Goal: Task Accomplishment & Management: Manage account settings

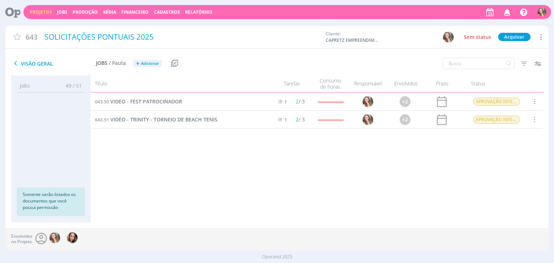
click at [40, 13] on link "Projetos" at bounding box center [41, 12] width 22 height 6
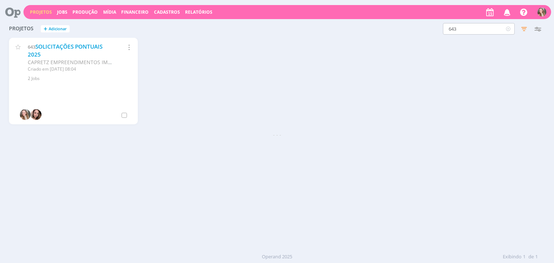
click at [508, 30] on icon at bounding box center [508, 29] width 9 height 12
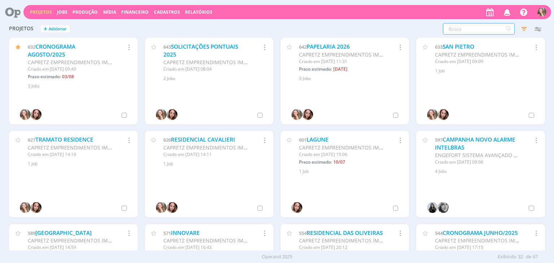
click at [488, 27] on input "text" at bounding box center [479, 29] width 72 height 12
type input "149"
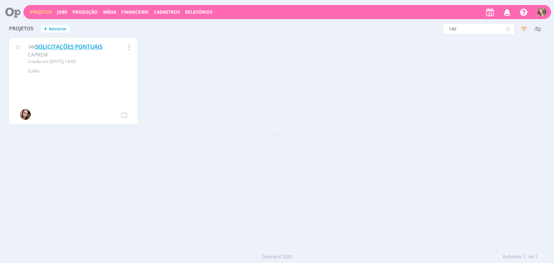
click at [100, 45] on link "SOLICITAÇÕES PONTUAIS" at bounding box center [68, 47] width 67 height 8
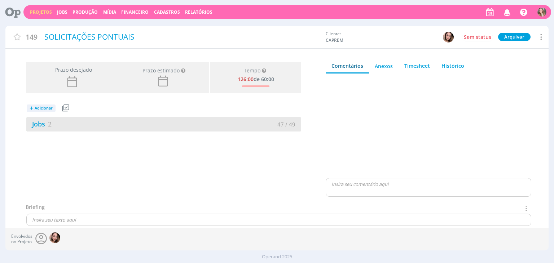
click at [123, 128] on div "Jobs 2" at bounding box center [94, 124] width 137 height 10
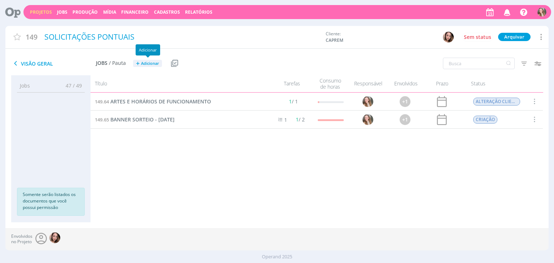
click at [153, 65] on span "Adicionar" at bounding box center [150, 63] width 18 height 5
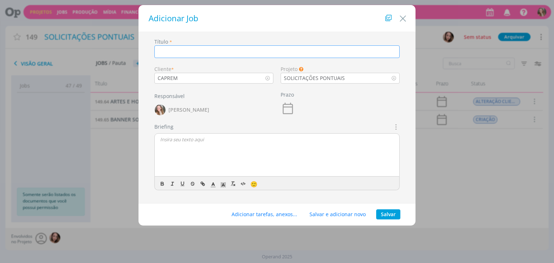
paste input "CARDS DE LOUSA CORRETORES AMERICANA"
type input "CARDS DE LOUSA CORRETORES AMERICANA"
click at [191, 143] on div "dialog" at bounding box center [277, 155] width 245 height 43
click at [394, 214] on button "Salvar" at bounding box center [388, 215] width 24 height 10
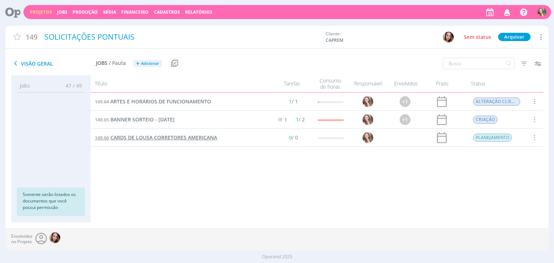
click at [154, 137] on span "CARDS DE LOUSA CORRETORES AMERICANA" at bounding box center [163, 137] width 107 height 7
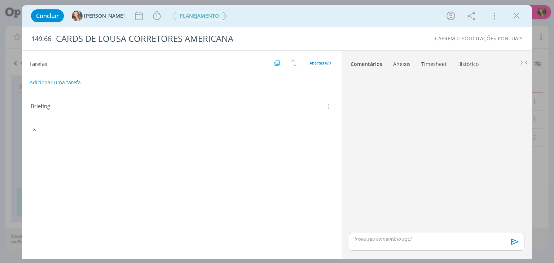
click at [71, 128] on p "x" at bounding box center [181, 129] width 297 height 7
drag, startPoint x: 71, startPoint y: 128, endPoint x: 14, endPoint y: 131, distance: 57.1
click at [13, 131] on div "Concluir [PERSON_NAME] Iniciar Apontar Data * [DATE] Horas * 00:00 Tarefa Selec…" at bounding box center [277, 131] width 554 height 263
click at [75, 163] on p "dialog" at bounding box center [181, 164] width 297 height 7
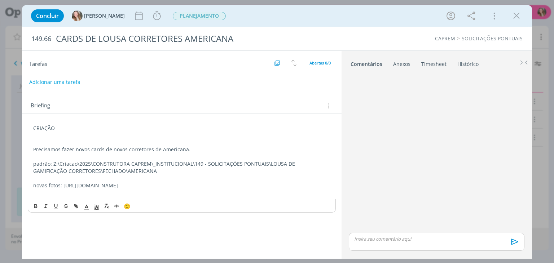
click at [62, 84] on button "Adicionar uma tarefa" at bounding box center [54, 82] width 51 height 12
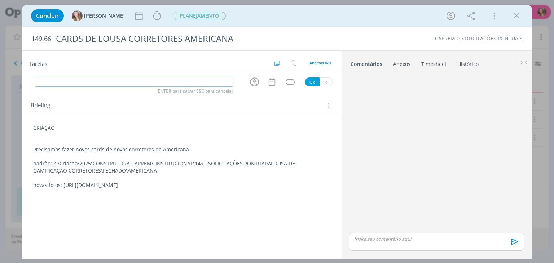
type input "R"
type input "CRIAÇÃO"
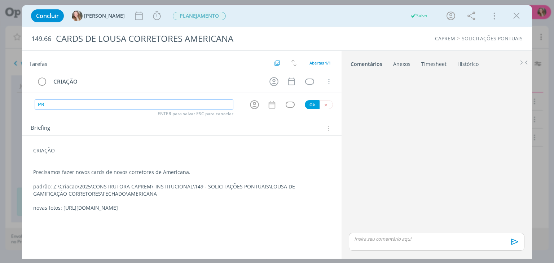
type input "P"
type input "APROV.INTERNA"
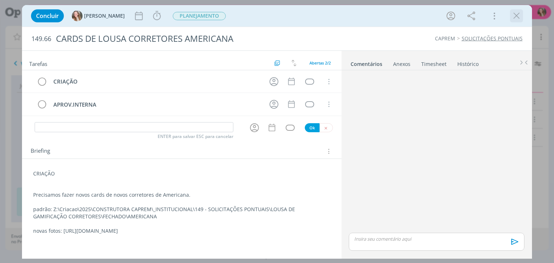
click at [512, 14] on icon "dialog" at bounding box center [516, 15] width 11 height 11
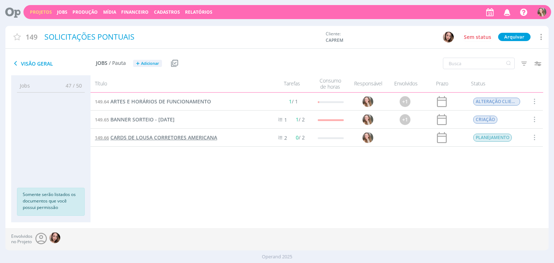
click at [157, 136] on span "CARDS DE LOUSA CORRETORES AMERICANA" at bounding box center [163, 137] width 107 height 7
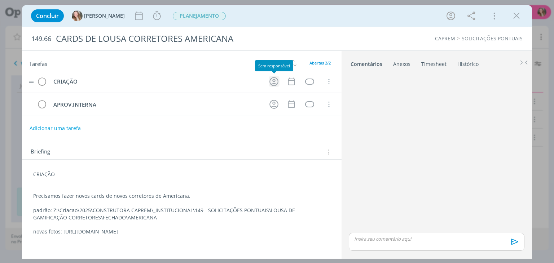
click at [272, 84] on icon "dialog" at bounding box center [273, 81] width 11 height 11
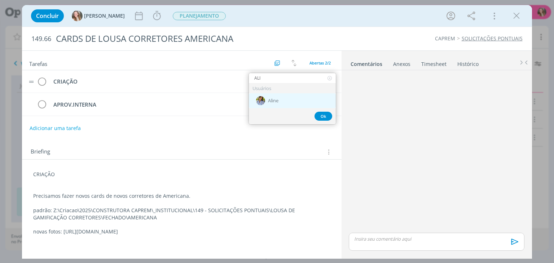
type input "ALI"
click at [271, 102] on span "Aline" at bounding box center [273, 101] width 10 height 6
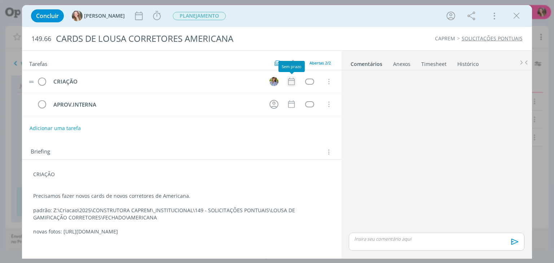
click at [288, 84] on icon "dialog" at bounding box center [291, 82] width 6 height 8
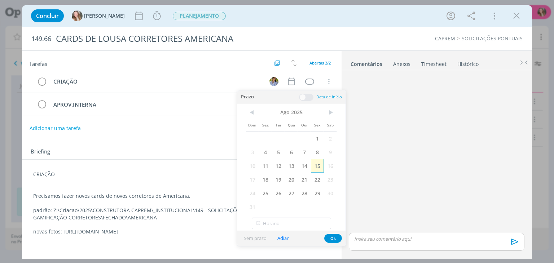
click at [322, 165] on span "15" at bounding box center [317, 166] width 13 height 14
click at [330, 236] on button "Ok" at bounding box center [333, 238] width 18 height 9
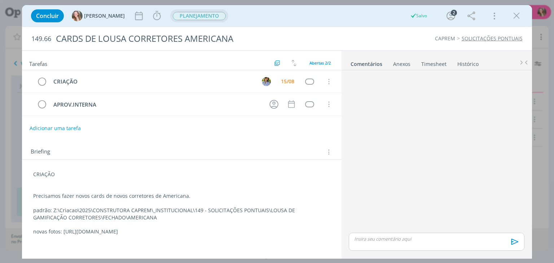
click at [173, 18] on span "PLANEJAMENTO" at bounding box center [199, 16] width 53 height 8
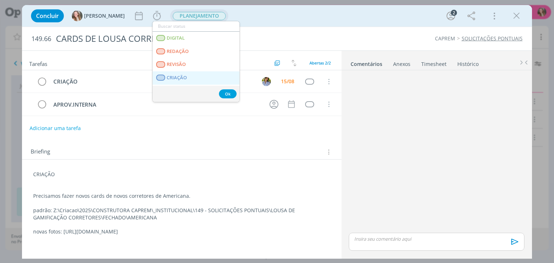
click at [190, 77] on link "CRIAÇÃO" at bounding box center [196, 77] width 87 height 13
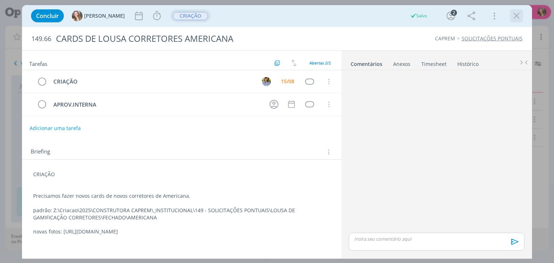
click at [517, 17] on icon "dialog" at bounding box center [516, 15] width 11 height 11
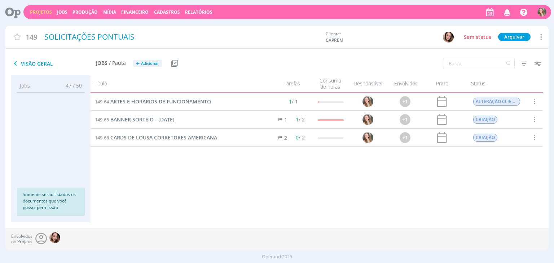
click at [38, 12] on link "Projetos" at bounding box center [41, 12] width 22 height 6
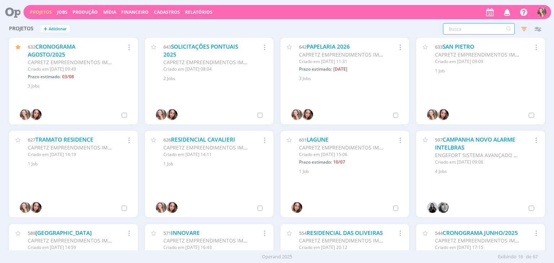
click at [482, 25] on input "text" at bounding box center [479, 29] width 72 height 12
type input "554"
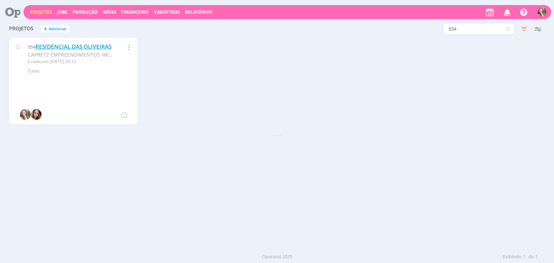
click at [43, 51] on link "RESIDENCIAL DAS OLIVEIRAS" at bounding box center [73, 47] width 76 height 8
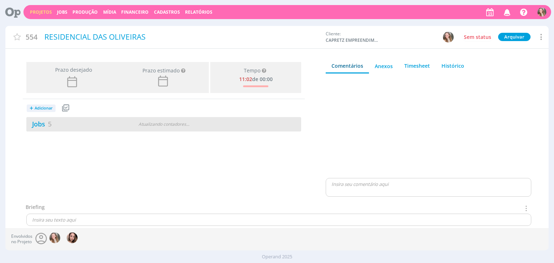
click at [75, 122] on div "Jobs 5" at bounding box center [72, 124] width 93 height 10
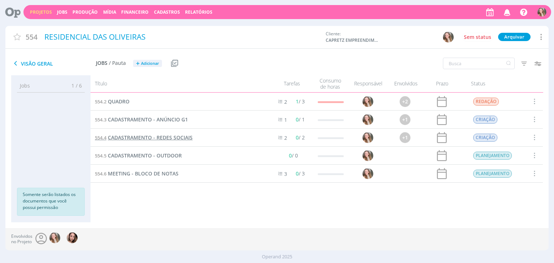
click at [141, 138] on span "CADASTRAMENTO - REDES SOCIAIS" at bounding box center [150, 137] width 85 height 7
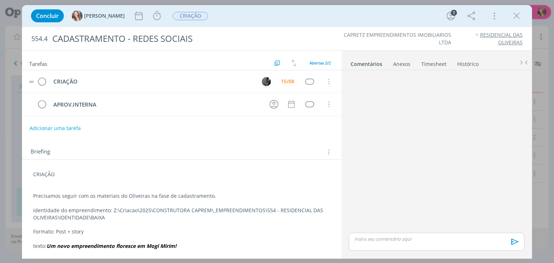
click at [264, 75] on tr "CRIAÇÃO 15/08 Cancelar" at bounding box center [181, 81] width 319 height 23
click at [264, 77] on img "dialog" at bounding box center [266, 81] width 9 height 9
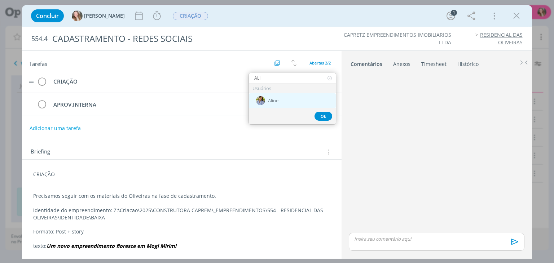
type input "ALI"
click at [275, 103] on span "Aline" at bounding box center [273, 101] width 10 height 6
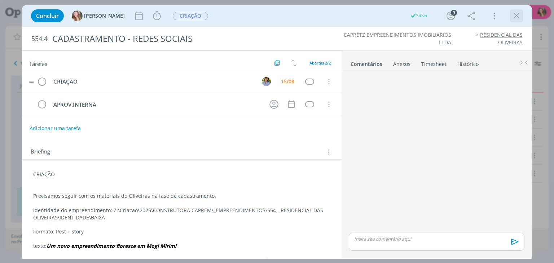
click at [517, 19] on icon "dialog" at bounding box center [516, 15] width 11 height 11
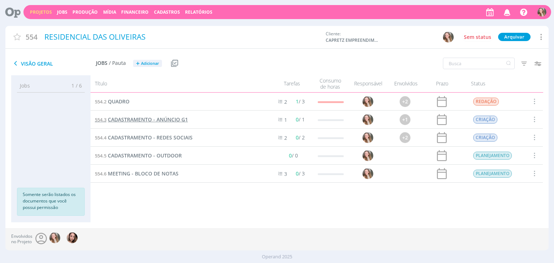
click at [161, 118] on span "CADASTRAMENTO - ANÚNCIO G1" at bounding box center [148, 119] width 80 height 7
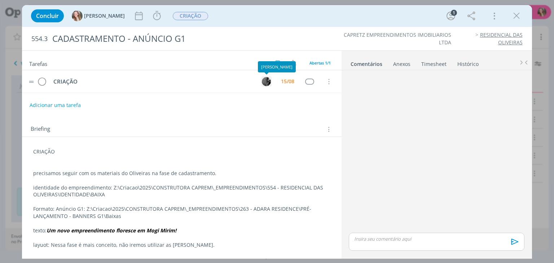
click at [263, 78] on img "dialog" at bounding box center [266, 81] width 9 height 9
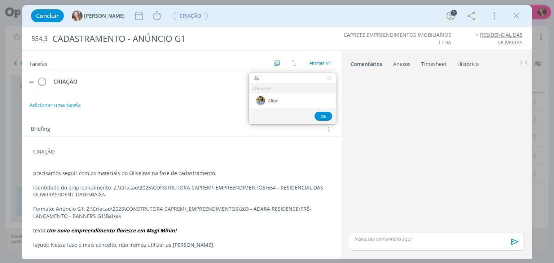
type input "ALIN"
click at [290, 103] on div "Aline" at bounding box center [292, 100] width 87 height 15
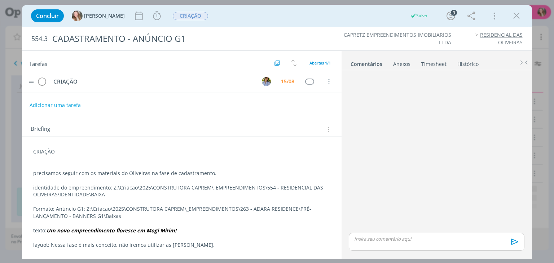
click at [515, 17] on icon "dialog" at bounding box center [516, 15] width 11 height 11
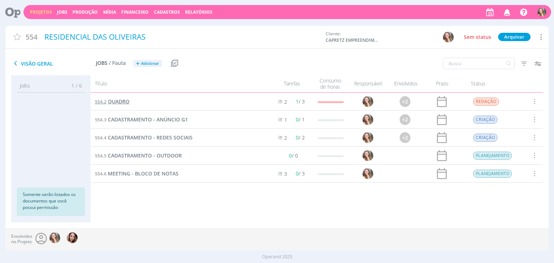
click at [126, 103] on span "QUADRO" at bounding box center [119, 101] width 22 height 7
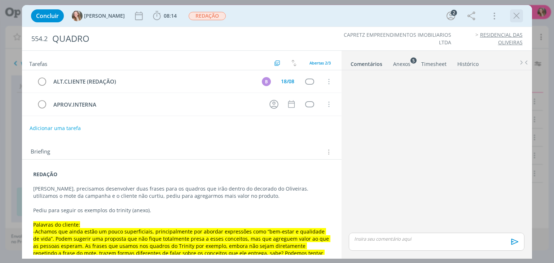
click at [514, 16] on icon "dialog" at bounding box center [516, 15] width 11 height 11
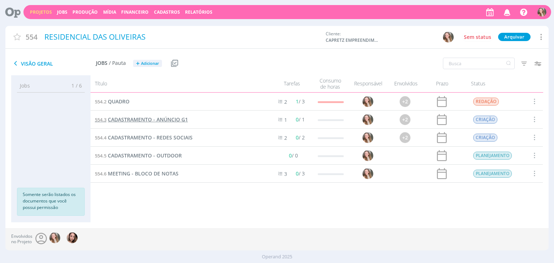
click at [171, 123] on span "CADASTRAMENTO - ANÚNCIO G1" at bounding box center [148, 119] width 80 height 7
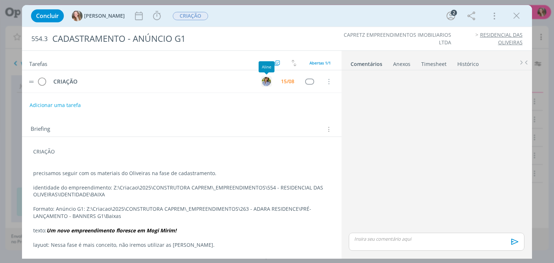
click at [268, 84] on img "dialog" at bounding box center [266, 81] width 9 height 9
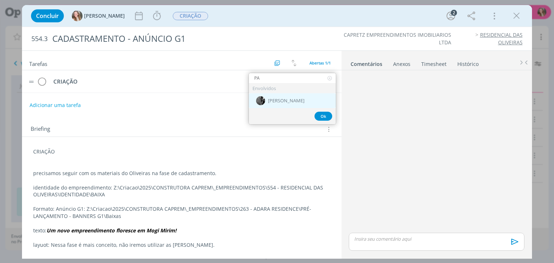
type input "PA"
click at [273, 98] on span "[PERSON_NAME]" at bounding box center [286, 101] width 36 height 6
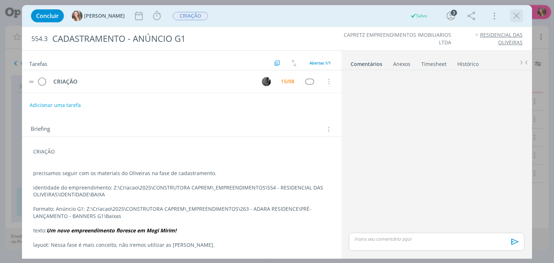
click at [519, 15] on icon "dialog" at bounding box center [516, 15] width 11 height 11
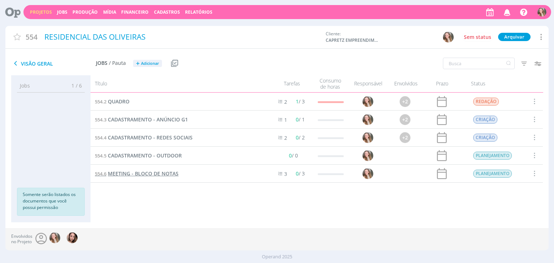
click at [150, 174] on span "MEETING - BLOCO DE NOTAS" at bounding box center [143, 173] width 71 height 7
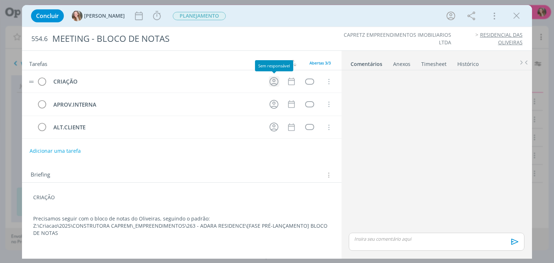
click at [274, 81] on icon "dialog" at bounding box center [273, 81] width 9 height 9
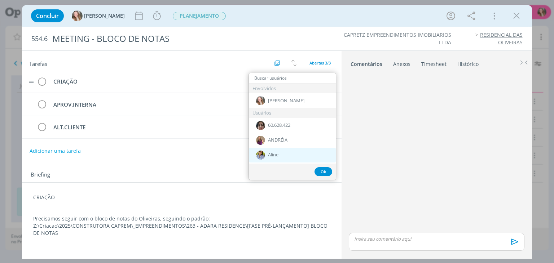
click at [281, 152] on div "Aline" at bounding box center [292, 155] width 87 height 15
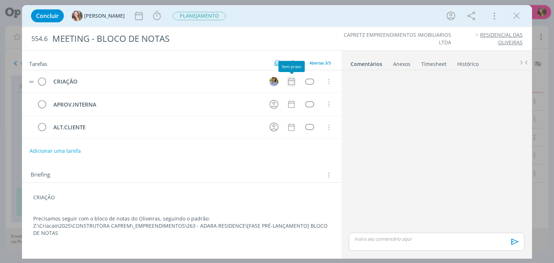
click at [287, 81] on icon "dialog" at bounding box center [291, 81] width 9 height 9
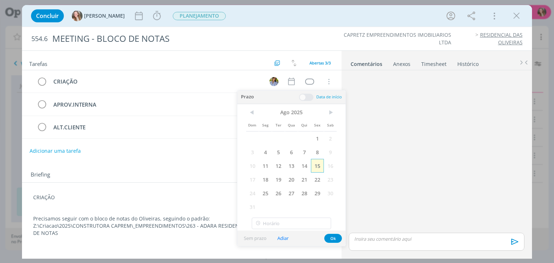
click at [317, 166] on span "15" at bounding box center [317, 166] width 13 height 14
click at [188, 19] on span "PLANEJAMENTO" at bounding box center [199, 16] width 53 height 8
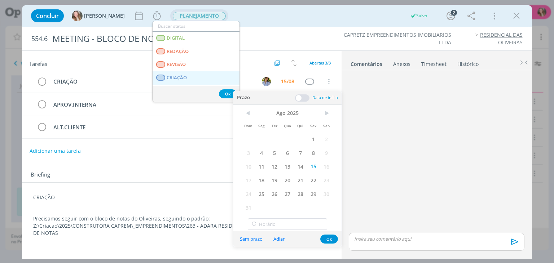
click at [182, 76] on span "CRIAÇÃO" at bounding box center [177, 78] width 20 height 6
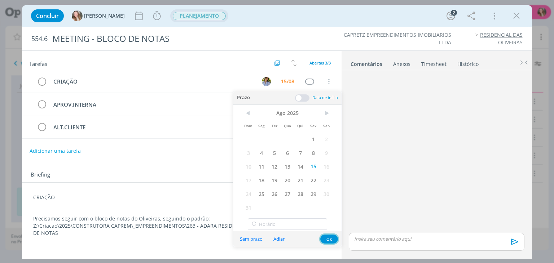
click at [332, 240] on button "Ok" at bounding box center [329, 239] width 18 height 9
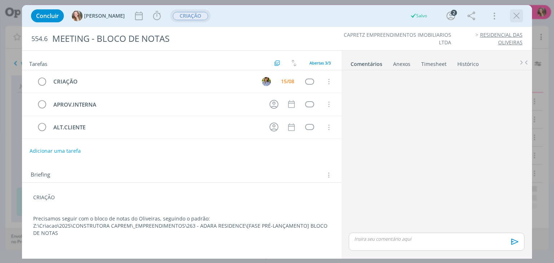
click at [519, 21] on icon "dialog" at bounding box center [516, 15] width 11 height 11
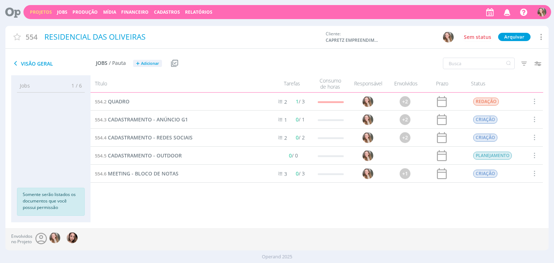
click at [39, 11] on link "Projetos" at bounding box center [41, 12] width 22 height 6
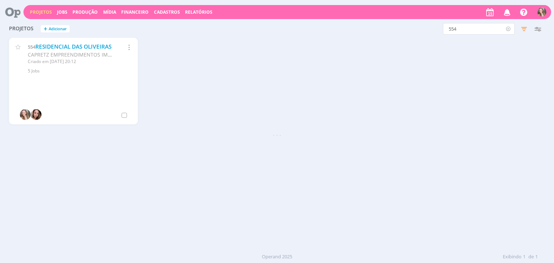
drag, startPoint x: 509, startPoint y: 35, endPoint x: 508, endPoint y: 28, distance: 6.5
click at [508, 28] on icon at bounding box center [508, 29] width 9 height 12
